Goal: Task Accomplishment & Management: Use online tool/utility

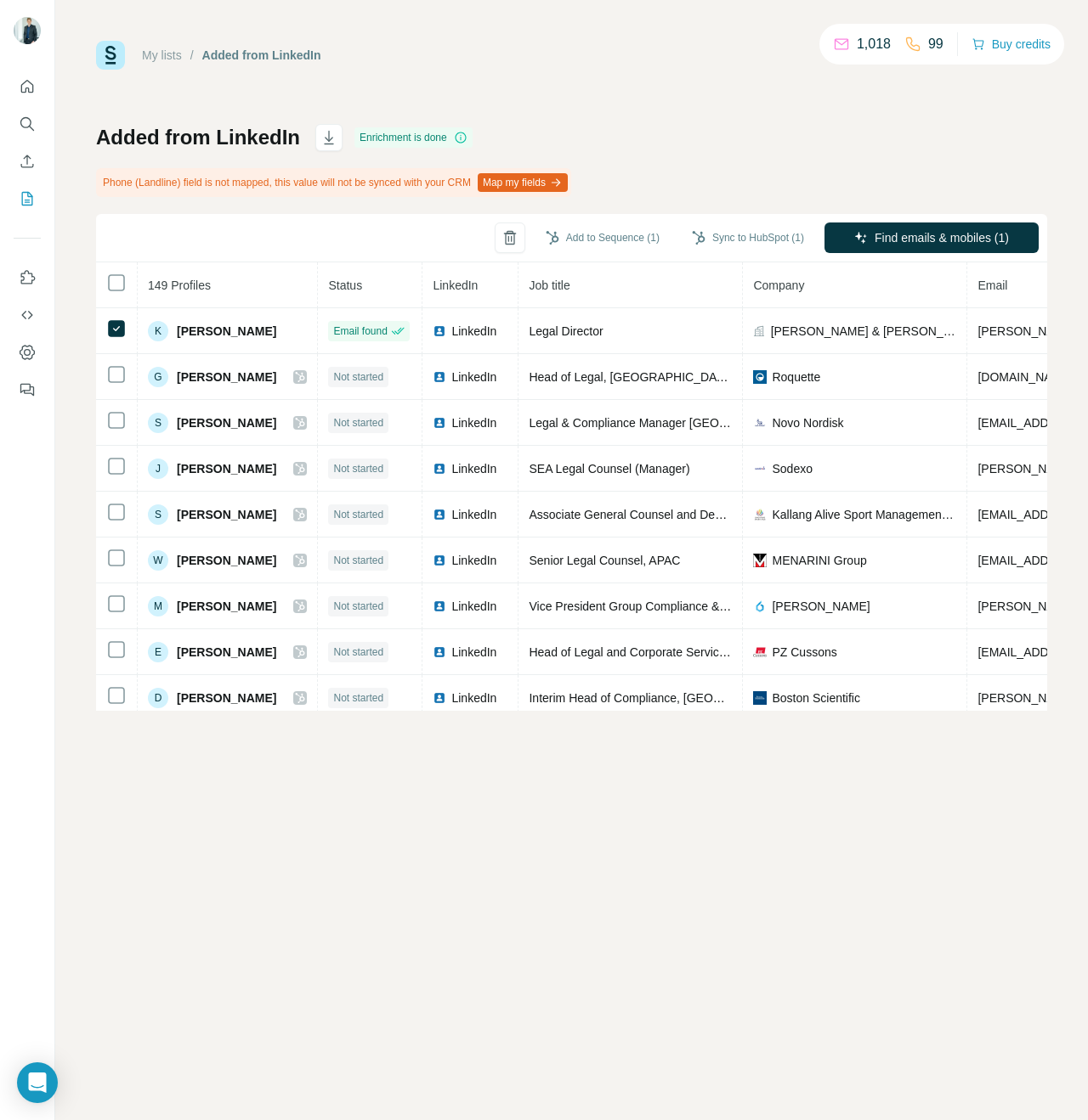
drag, startPoint x: 681, startPoint y: 150, endPoint x: 701, endPoint y: 214, distance: 67.1
click at [682, 150] on div "Added from LinkedIn Enrichment is done Phone (Landline) field is not mapped, th…" at bounding box center [571, 417] width 951 height 587
click at [741, 236] on button "Sync to HubSpot (1)" at bounding box center [748, 238] width 136 height 25
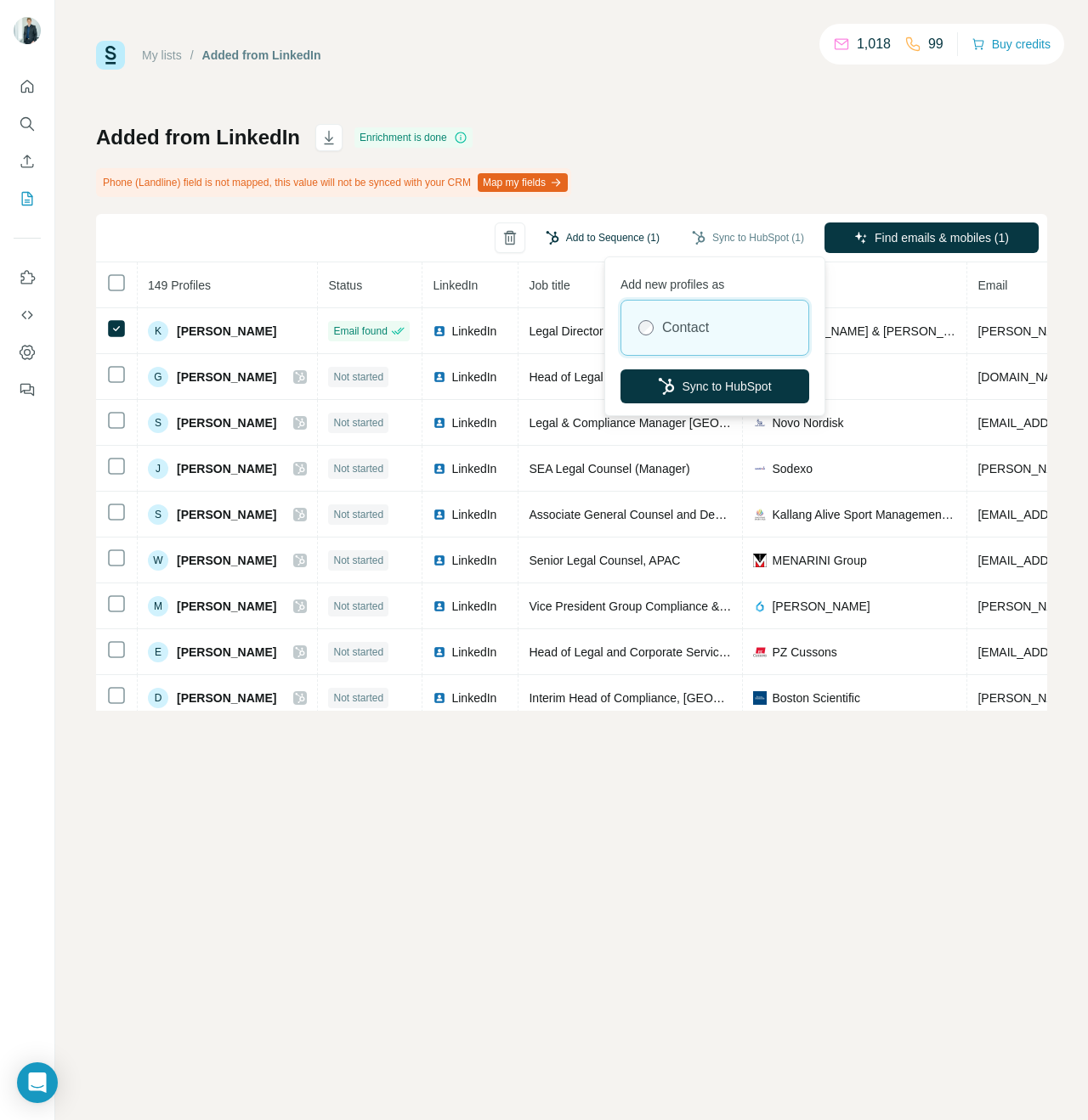
click at [604, 241] on button "Add to Sequence (1)" at bounding box center [602, 238] width 137 height 25
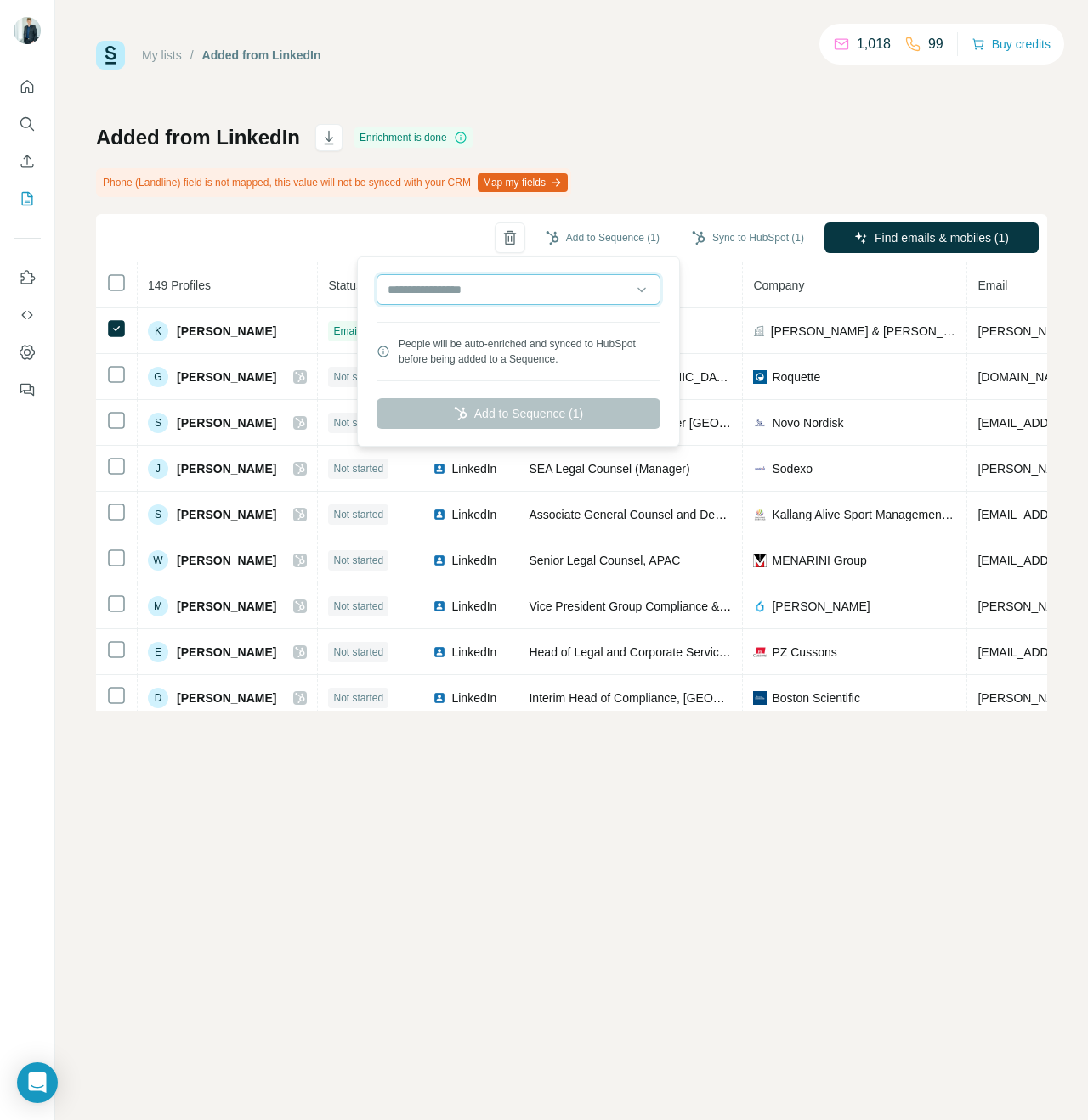
click at [545, 291] on input "text" at bounding box center [519, 289] width 284 height 30
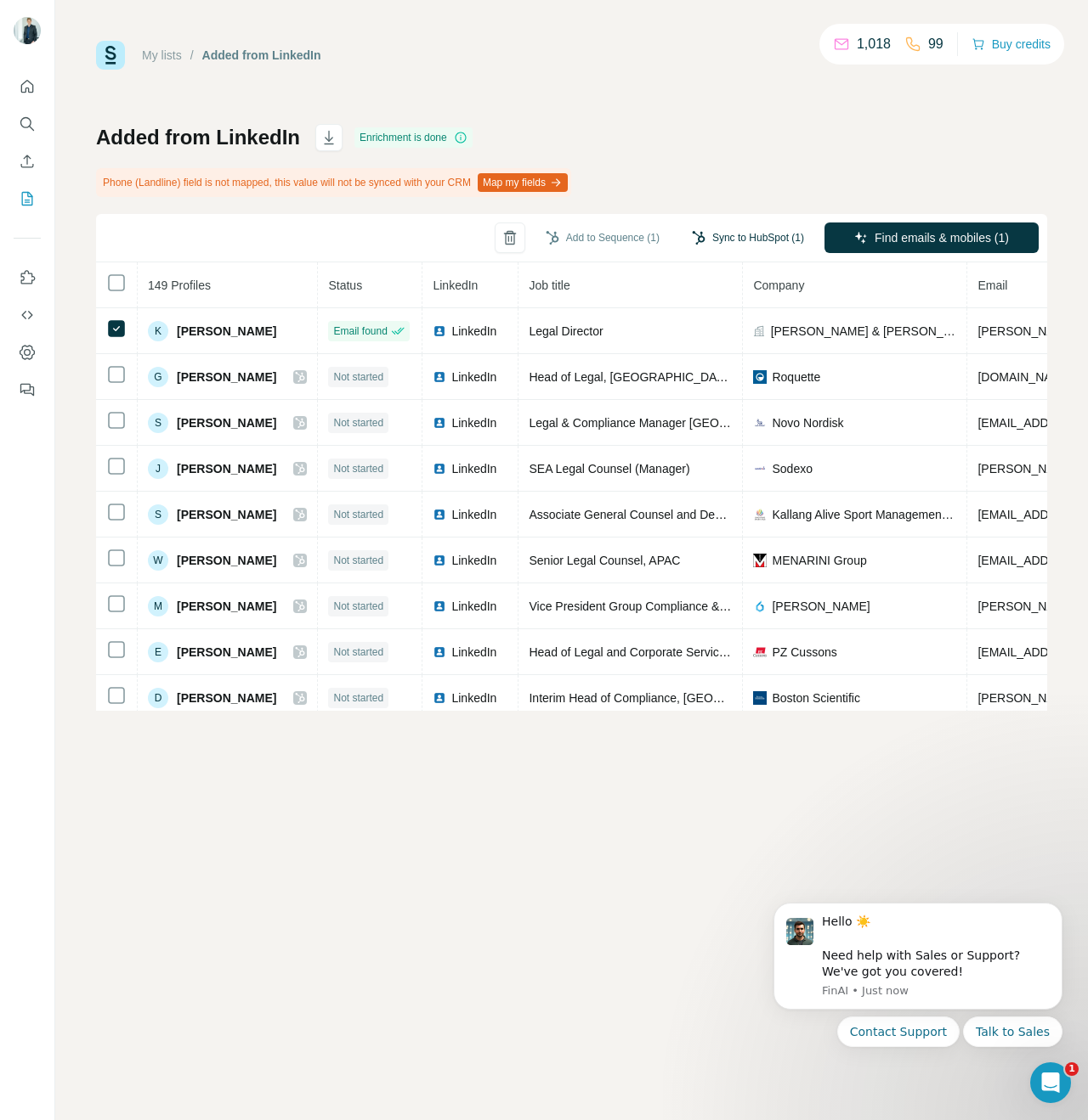
click at [759, 241] on button "Sync to HubSpot (1)" at bounding box center [748, 238] width 136 height 25
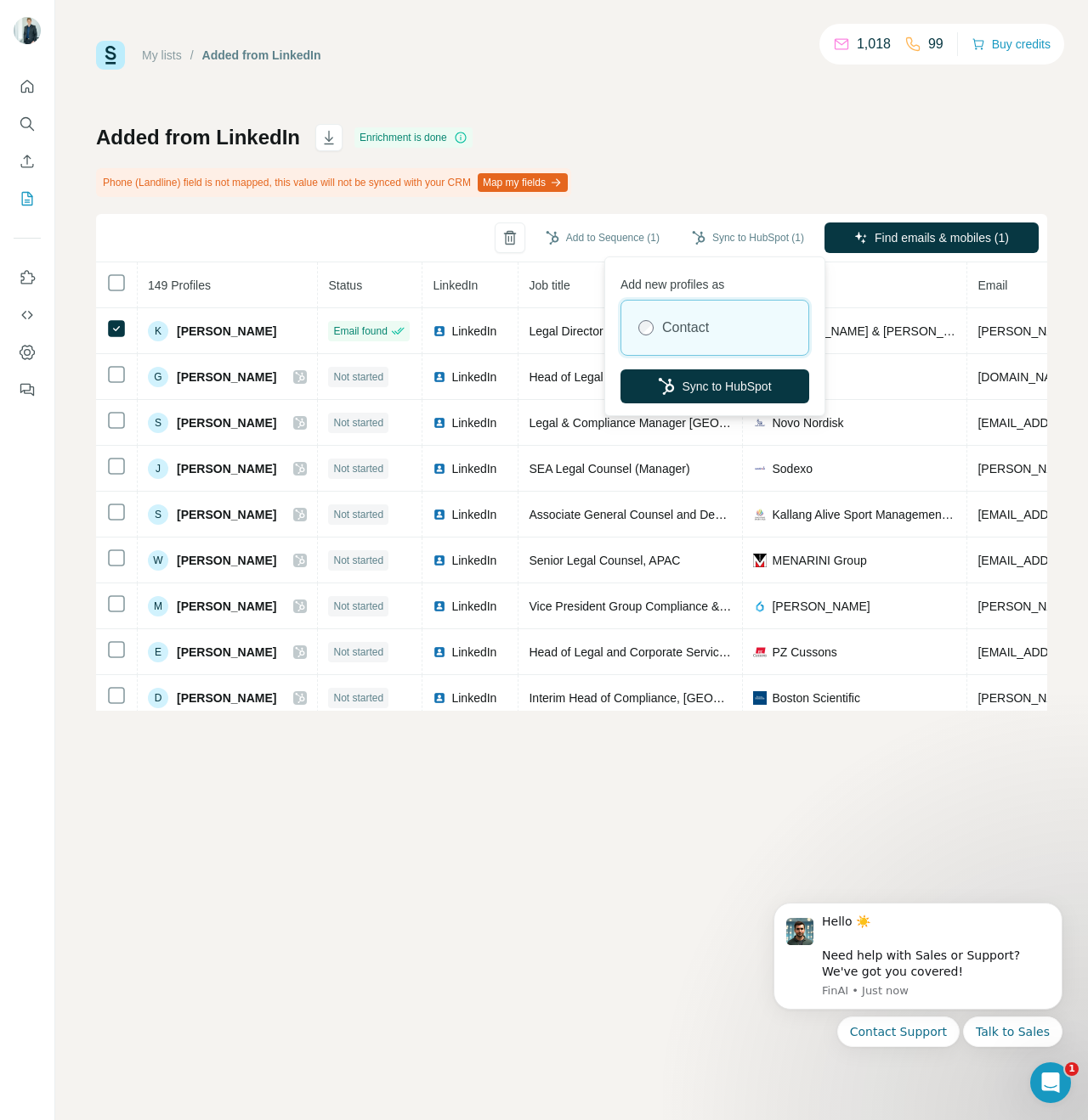
drag, startPoint x: 691, startPoint y: 154, endPoint x: 611, endPoint y: 223, distance: 105.6
click at [689, 156] on div "Added from LinkedIn Enrichment is done Phone (Landline) field is not mapped, th…" at bounding box center [571, 417] width 951 height 587
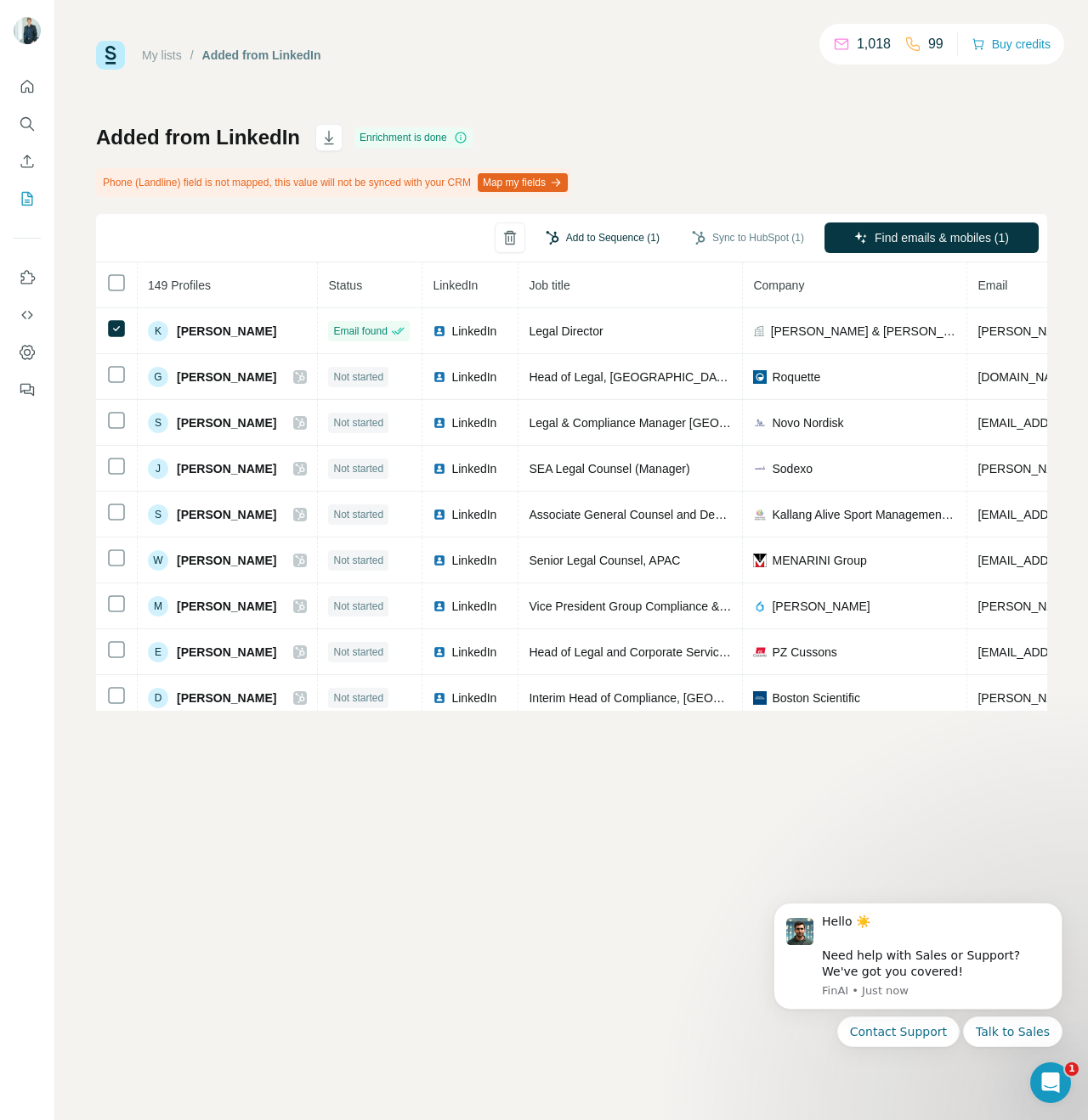
click at [595, 239] on button "Add to Sequence (1)" at bounding box center [602, 238] width 137 height 25
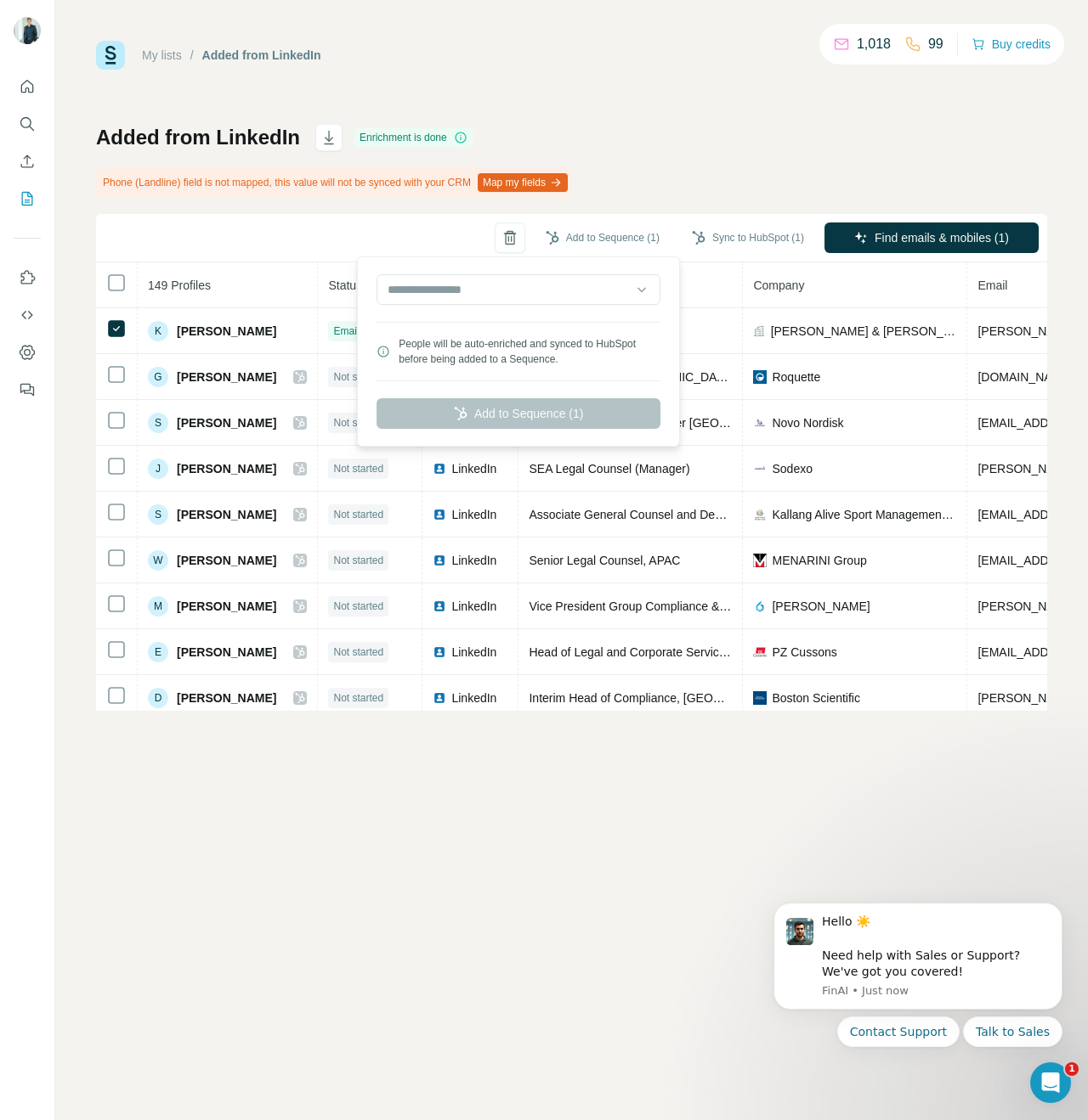
click at [607, 59] on div "My lists / Added from LinkedIn 1,018 99 Buy credits" at bounding box center [571, 55] width 951 height 28
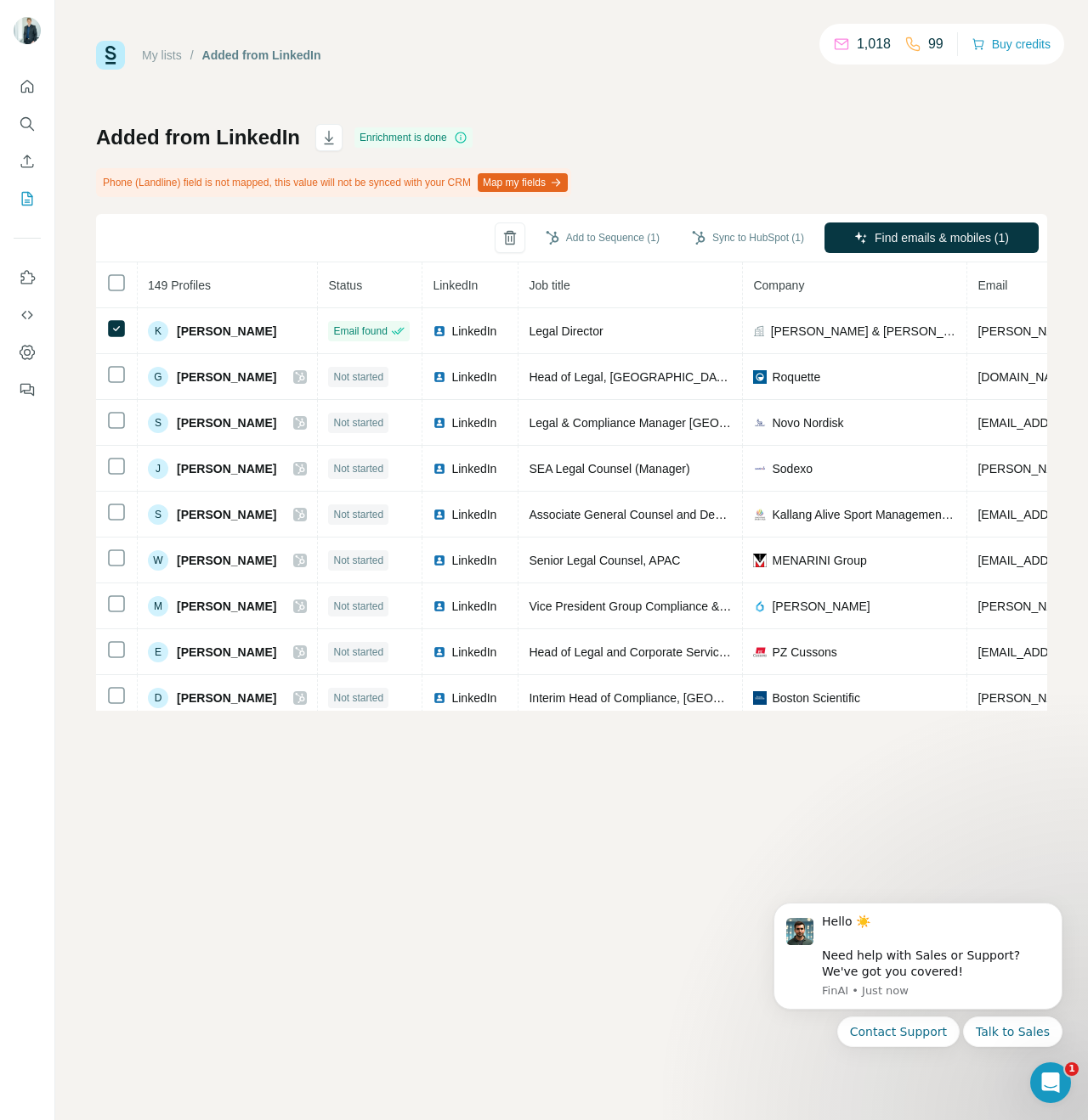
click at [727, 160] on div "Added from LinkedIn Enrichment is done Phone (Landline) field is not mapped, th…" at bounding box center [571, 417] width 951 height 587
click at [745, 239] on button "Sync to HubSpot (1)" at bounding box center [748, 238] width 136 height 25
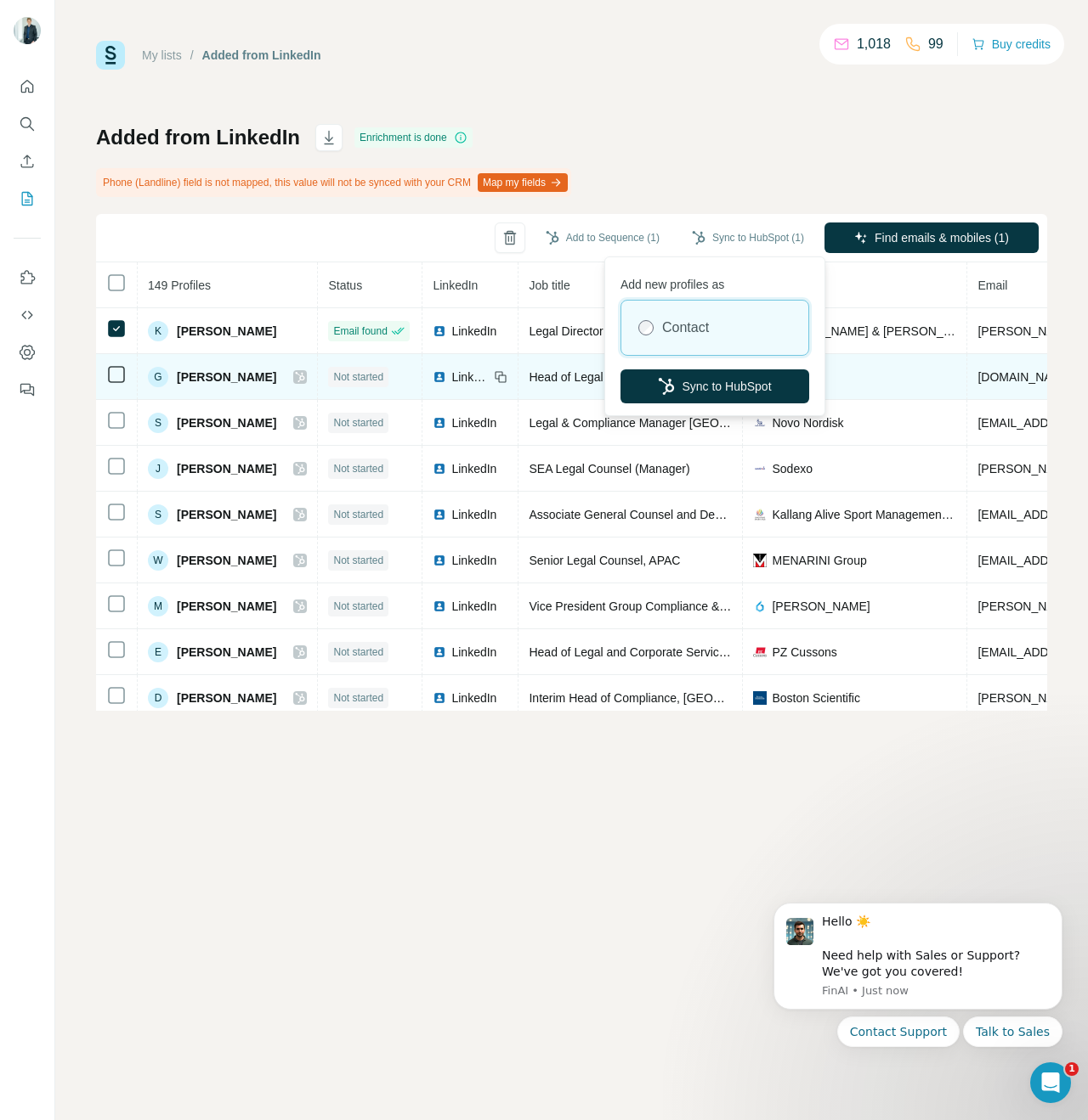
click at [724, 380] on button "Sync to HubSpot" at bounding box center [715, 386] width 188 height 34
